Goal: Task Accomplishment & Management: Use online tool/utility

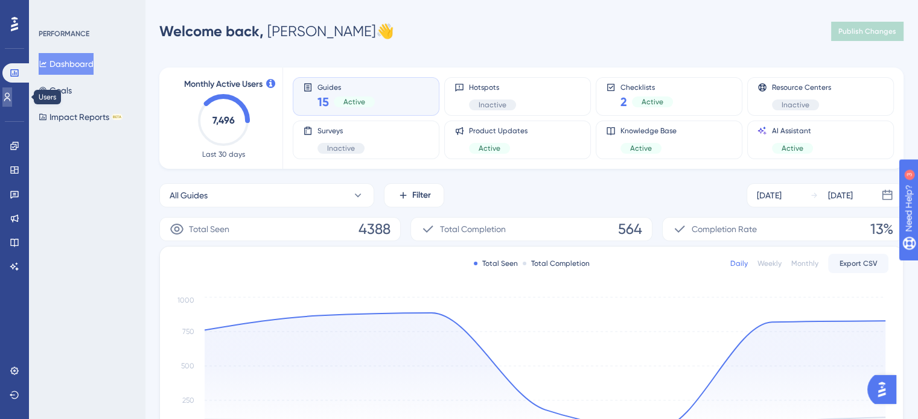
click at [12, 103] on link at bounding box center [7, 97] width 10 height 19
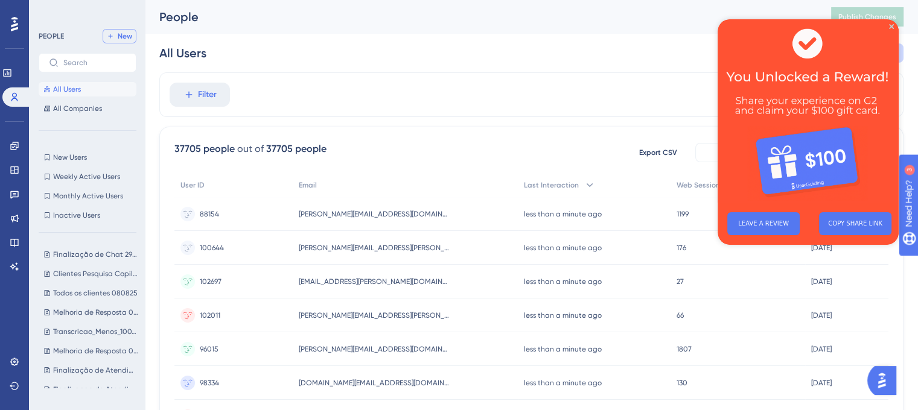
click at [118, 34] on span "New" at bounding box center [125, 36] width 14 height 10
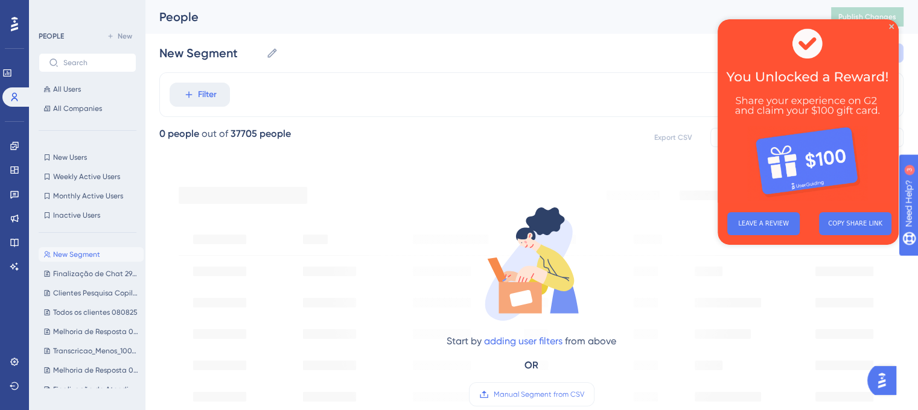
click at [894, 24] on img at bounding box center [808, 110] width 181 height 183
click at [890, 24] on icon "Close Preview" at bounding box center [891, 26] width 5 height 5
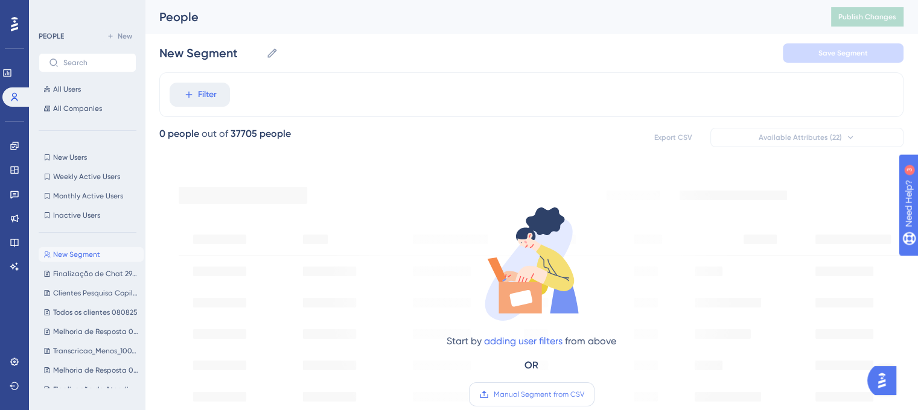
click at [563, 395] on span "Manual Segment from CSV" at bounding box center [539, 395] width 91 height 10
click at [584, 395] on input "Manual Segment from CSV" at bounding box center [584, 395] width 0 height 0
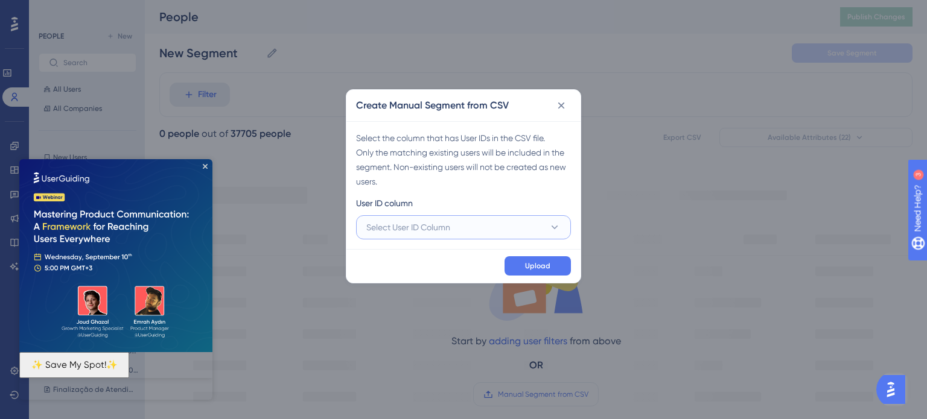
click at [441, 223] on span "Select User ID Column" at bounding box center [408, 227] width 84 height 14
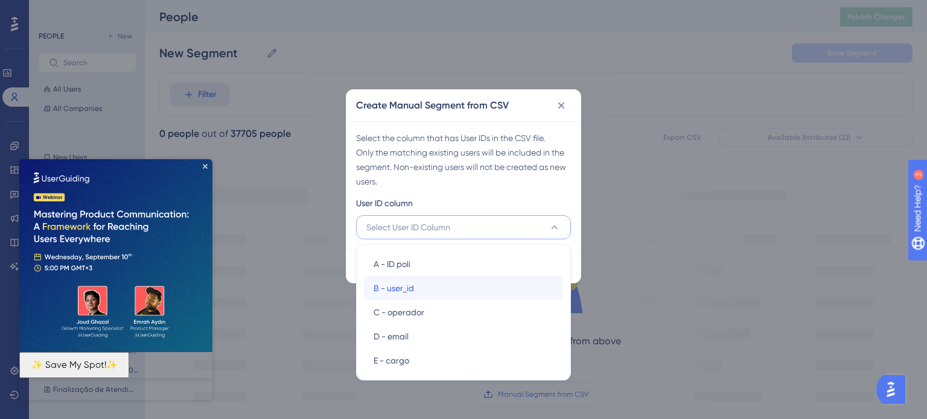
click at [431, 293] on div "B - user_id B - user_id" at bounding box center [464, 288] width 180 height 24
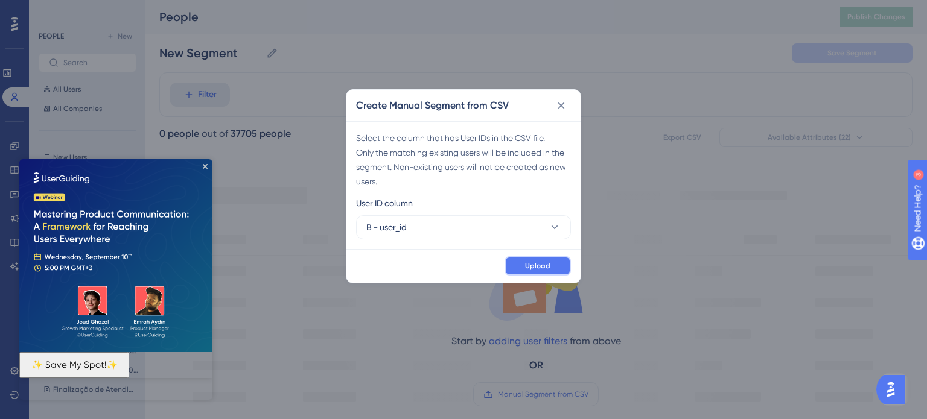
click at [533, 265] on span "Upload" at bounding box center [537, 266] width 25 height 10
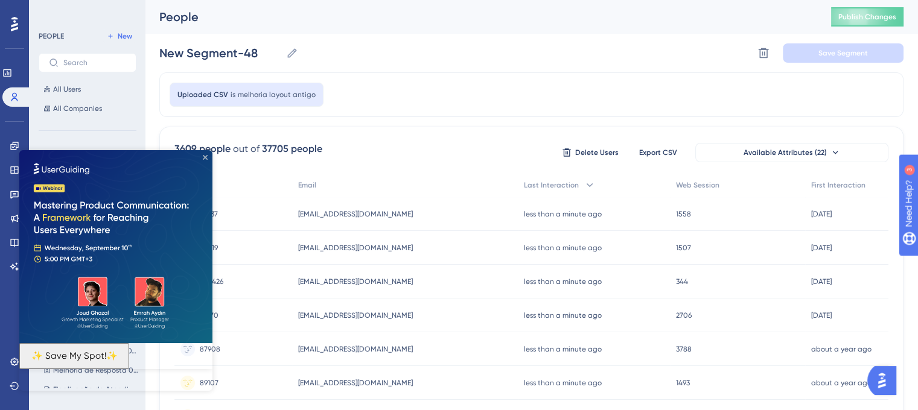
click at [205, 159] on icon "Close Preview" at bounding box center [205, 157] width 5 height 5
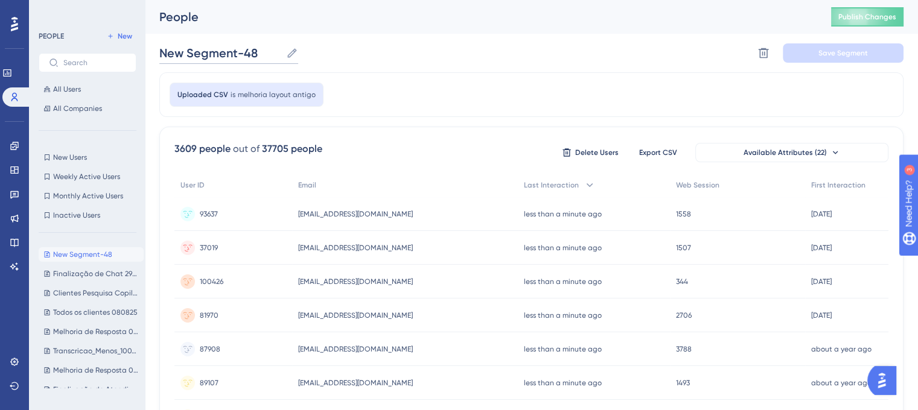
click at [247, 48] on input "New Segment-48" at bounding box center [220, 53] width 122 height 17
drag, startPoint x: 258, startPoint y: 50, endPoint x: 130, endPoint y: 46, distance: 128.0
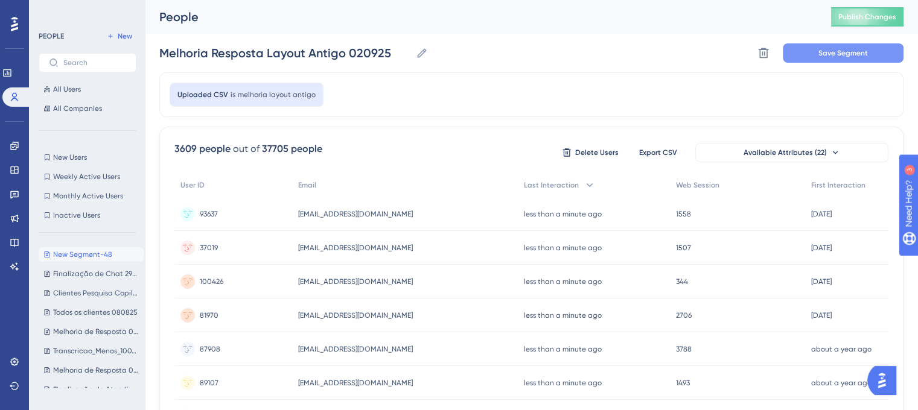
click at [818, 62] on div "Melhoria Resposta Layout Antigo 020925 Melhoria Resposta Layout Antigo 020925 D…" at bounding box center [531, 53] width 744 height 39
click at [817, 58] on button "Save Segment" at bounding box center [843, 52] width 121 height 19
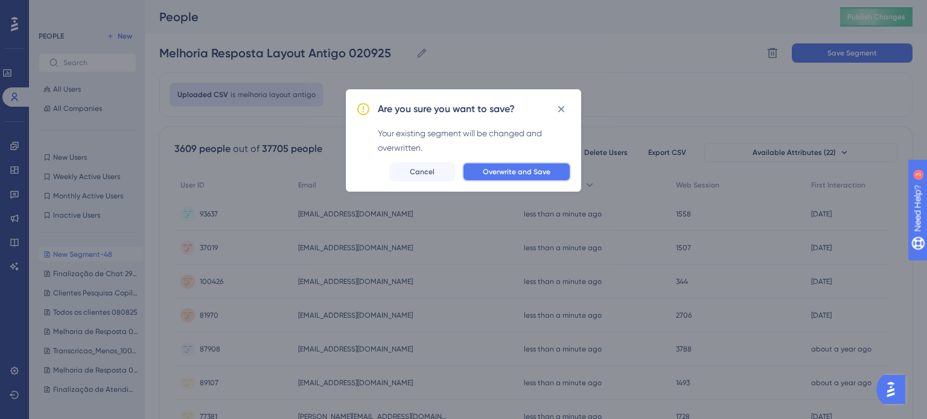
click at [523, 176] on span "Overwrite and Save" at bounding box center [517, 172] width 68 height 10
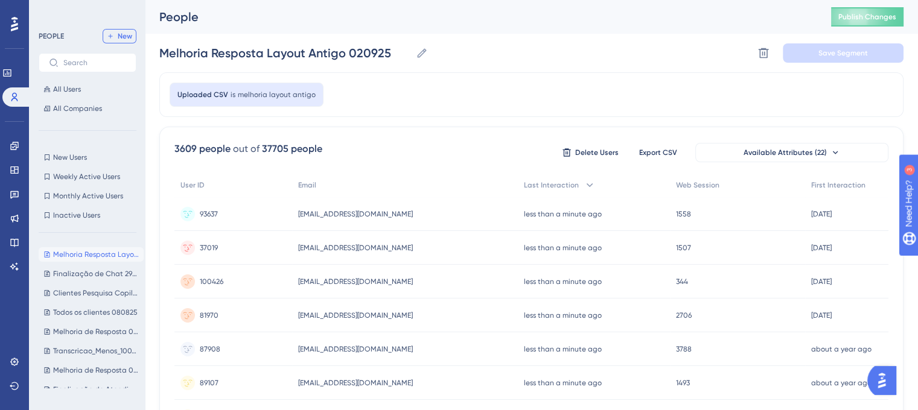
click at [126, 36] on span "New" at bounding box center [125, 36] width 14 height 10
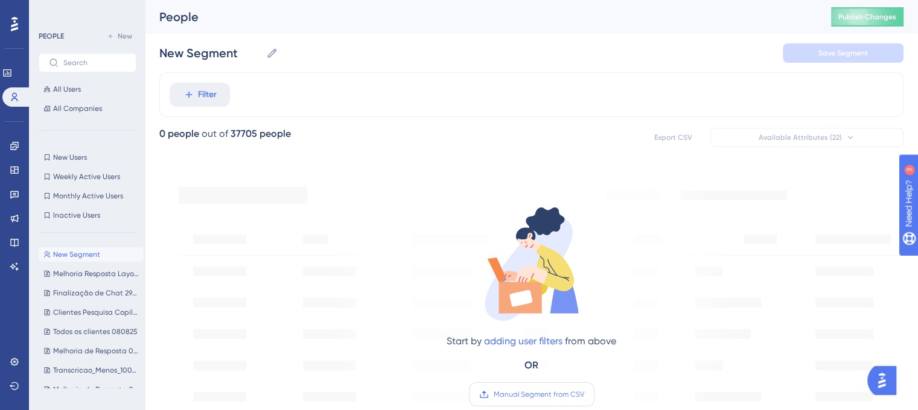
click at [527, 397] on span "Manual Segment from CSV" at bounding box center [539, 395] width 91 height 10
click at [584, 395] on input "Manual Segment from CSV" at bounding box center [584, 395] width 0 height 0
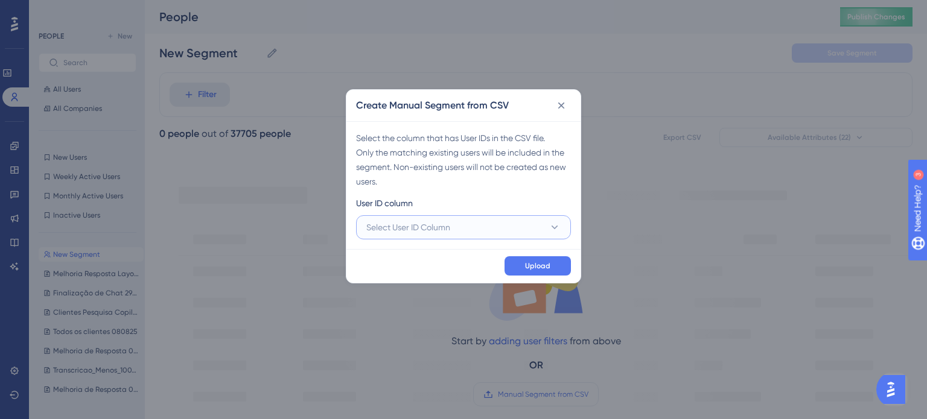
click at [506, 234] on button "Select User ID Column" at bounding box center [463, 227] width 215 height 24
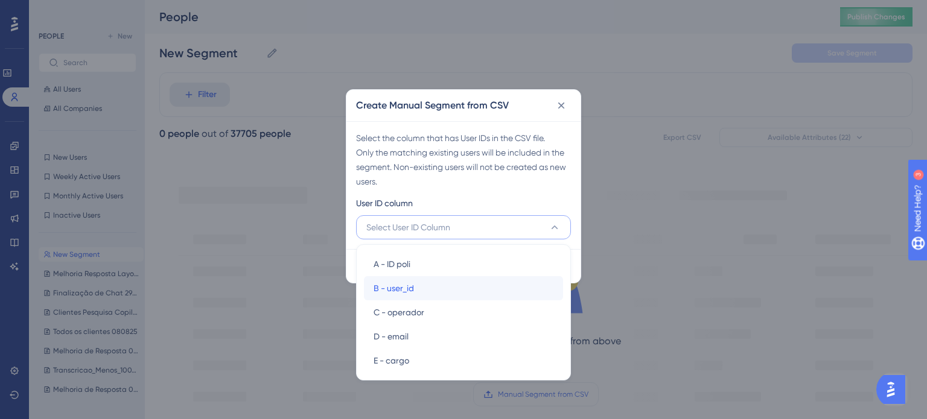
click at [449, 291] on div "B - user_id B - user_id" at bounding box center [464, 288] width 180 height 24
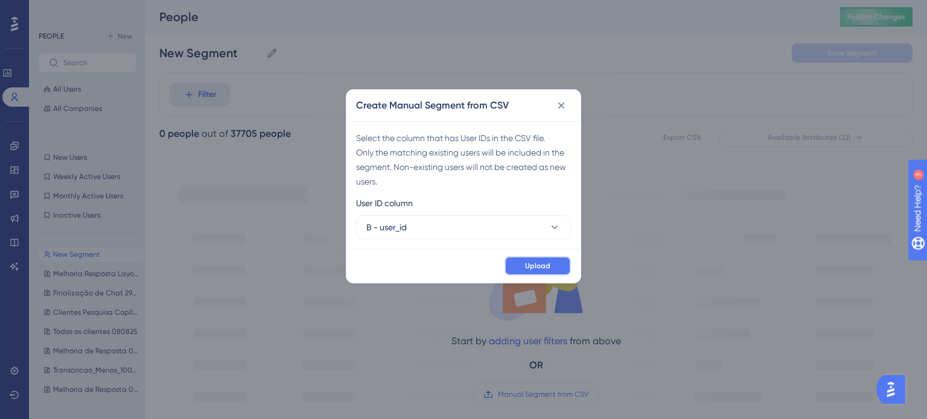
click at [523, 263] on button "Upload" at bounding box center [538, 266] width 66 height 19
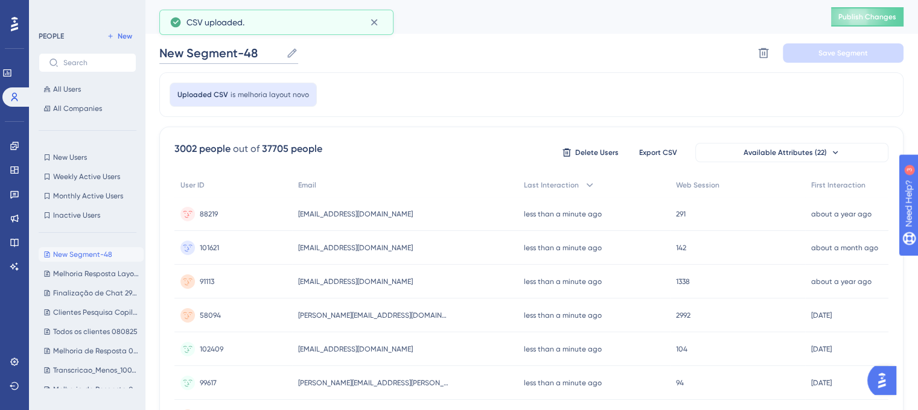
click at [260, 53] on input "New Segment-48" at bounding box center [220, 53] width 122 height 17
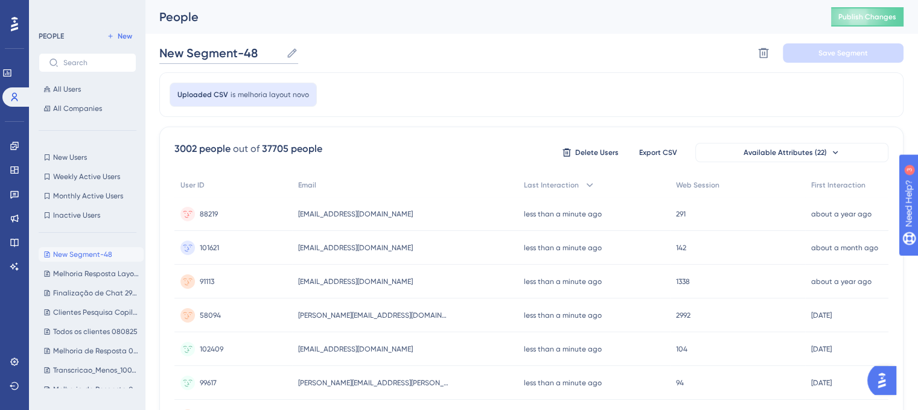
drag, startPoint x: 260, startPoint y: 53, endPoint x: 164, endPoint y: 49, distance: 95.4
click at [164, 49] on input "New Segment-48" at bounding box center [220, 53] width 122 height 17
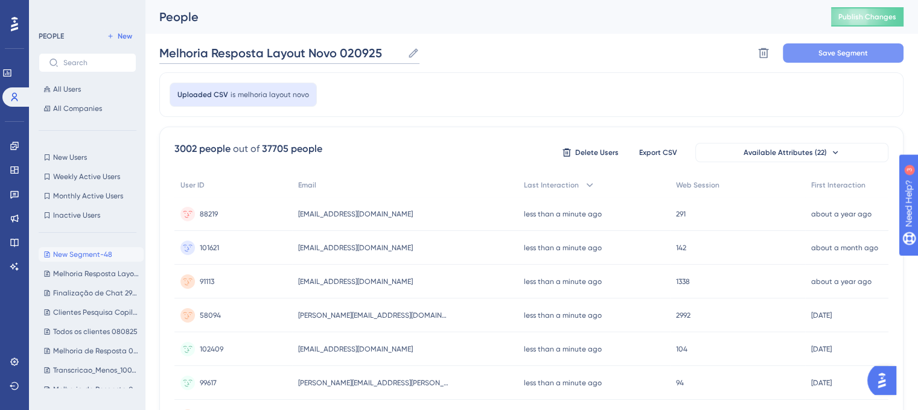
type input "Melhoria Resposta Layout Novo 020925"
click at [826, 46] on button "Save Segment" at bounding box center [843, 52] width 121 height 19
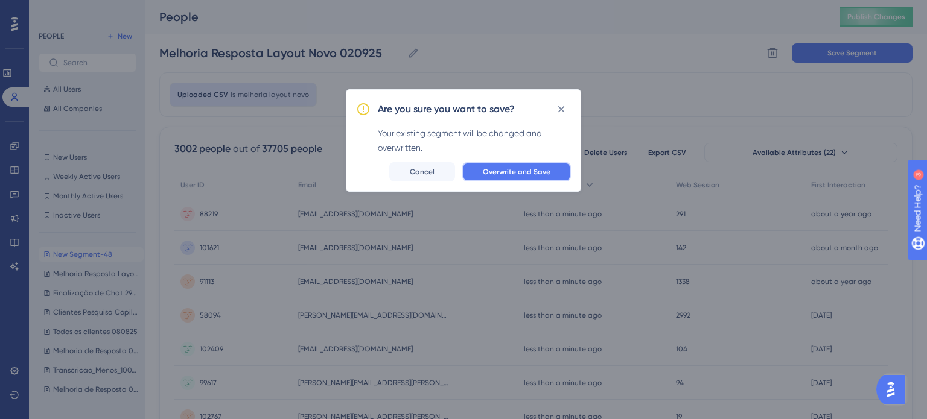
click at [523, 164] on button "Overwrite and Save" at bounding box center [516, 171] width 109 height 19
